Goal: Check status: Check status

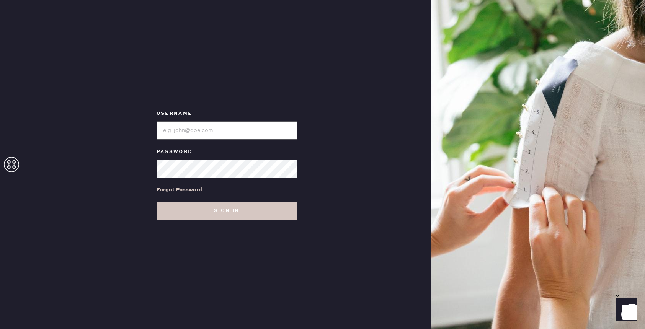
type input "reformationhydepark"
click at [219, 223] on div "Username Password Forgot Password Sign in" at bounding box center [227, 164] width 408 height 329
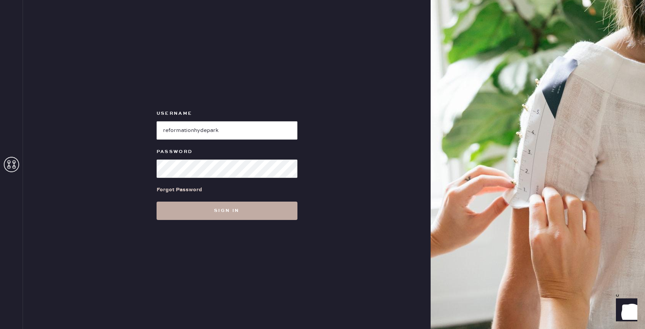
click at [213, 217] on button "Sign in" at bounding box center [227, 211] width 141 height 18
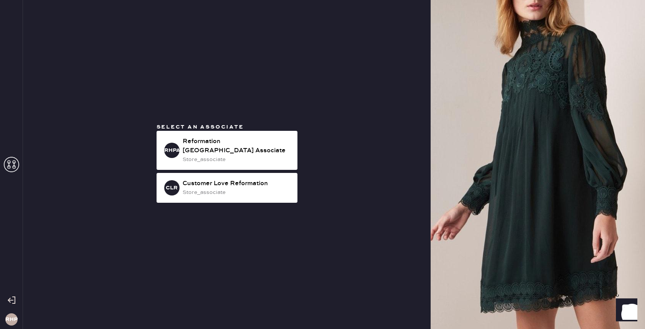
click at [241, 127] on div "Select an associate RHPA Reformation [GEOGRAPHIC_DATA] Associate store_associat…" at bounding box center [227, 164] width 408 height 329
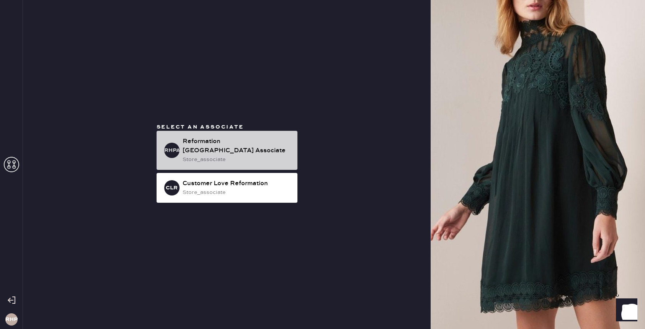
click at [237, 137] on div "RHPA Reformation [GEOGRAPHIC_DATA] Associate store_associate" at bounding box center [227, 150] width 141 height 39
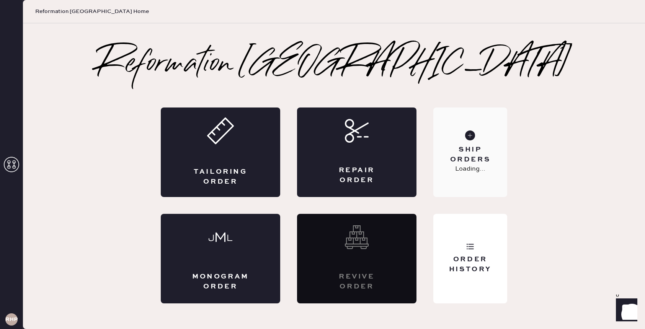
click at [472, 159] on div "Ship Orders" at bounding box center [470, 154] width 62 height 19
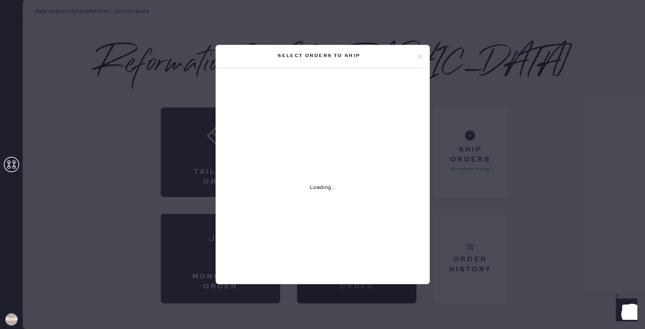
click at [505, 86] on div "Select orders to ship Loading..." at bounding box center [322, 164] width 645 height 329
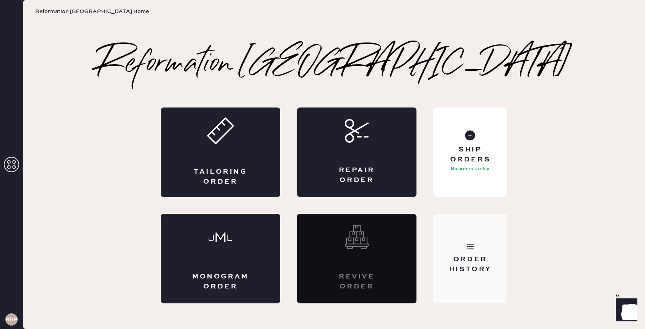
click at [501, 274] on div "Order History" at bounding box center [470, 259] width 74 height 90
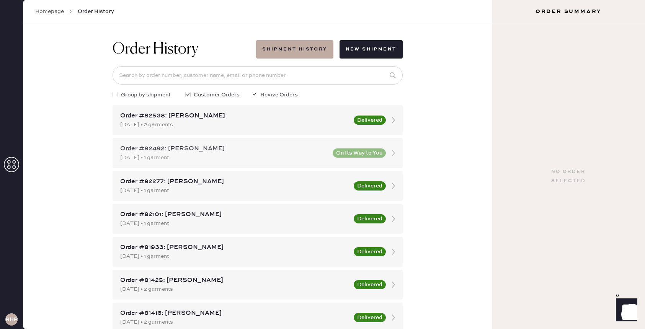
click at [279, 148] on div "Order #82492: [PERSON_NAME]" at bounding box center [224, 148] width 208 height 9
